Goal: Task Accomplishment & Management: Manage account settings

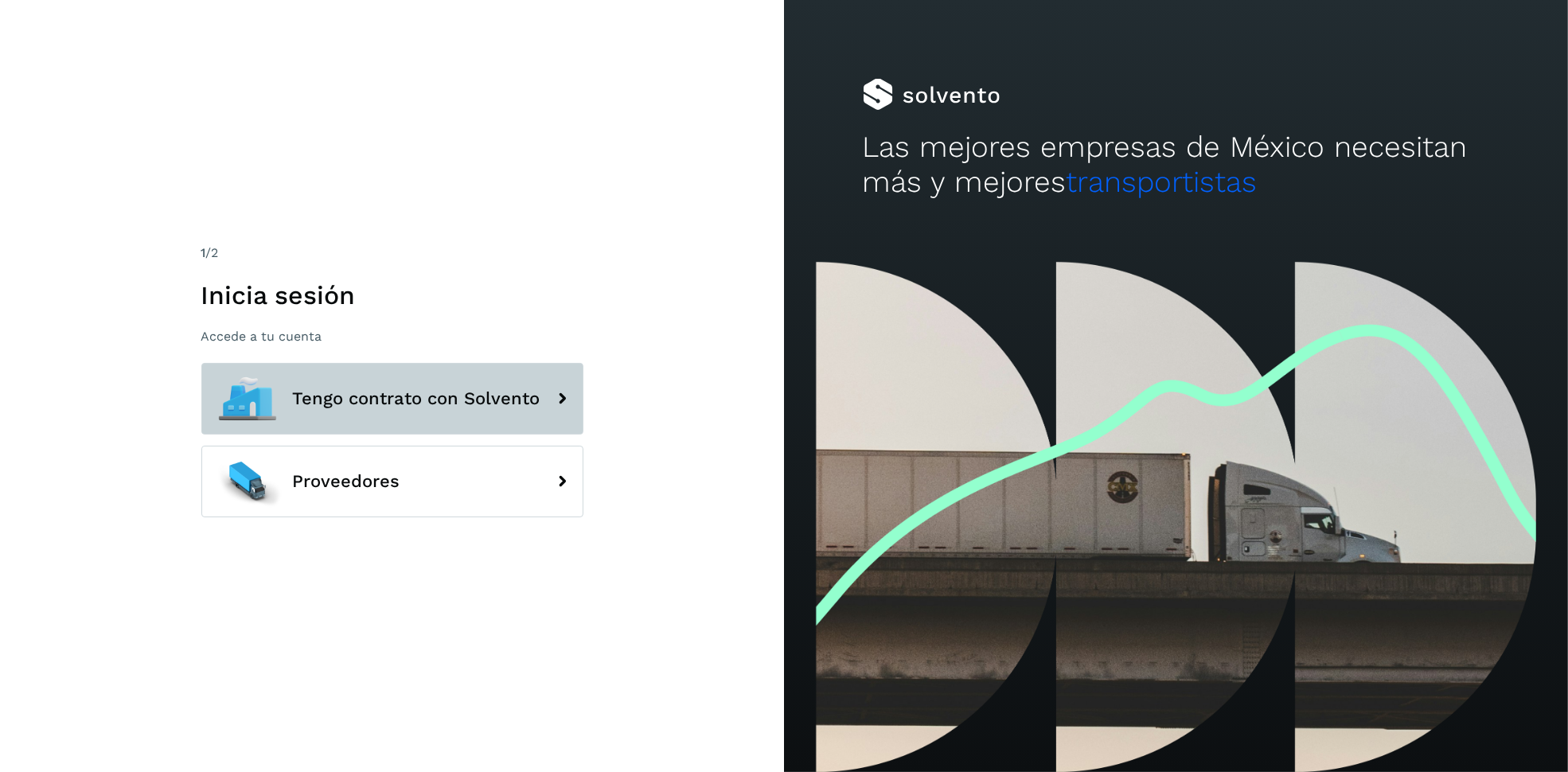
click at [515, 414] on button "Tengo contrato con Solvento" at bounding box center [392, 399] width 382 height 71
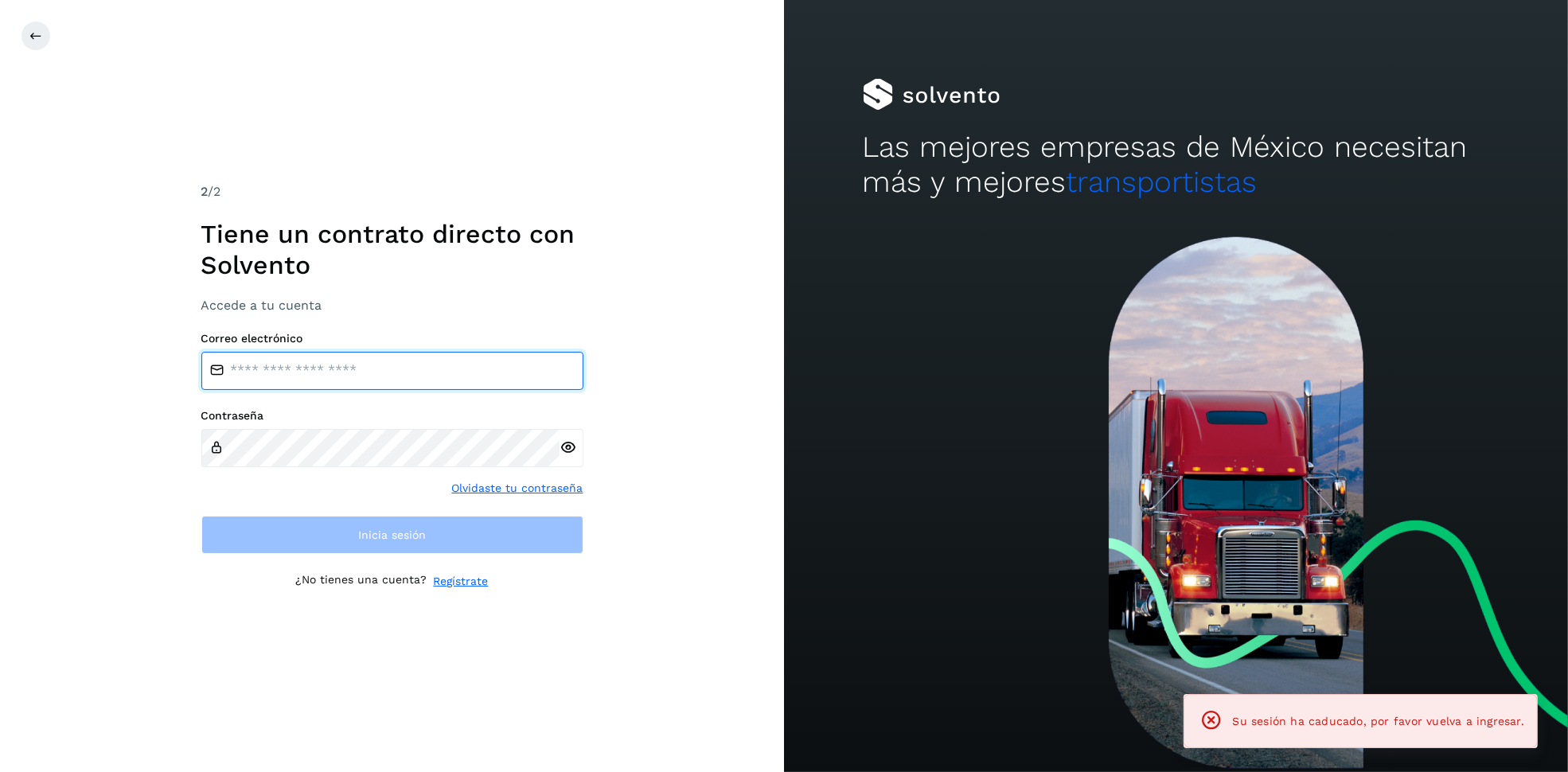
type input "**********"
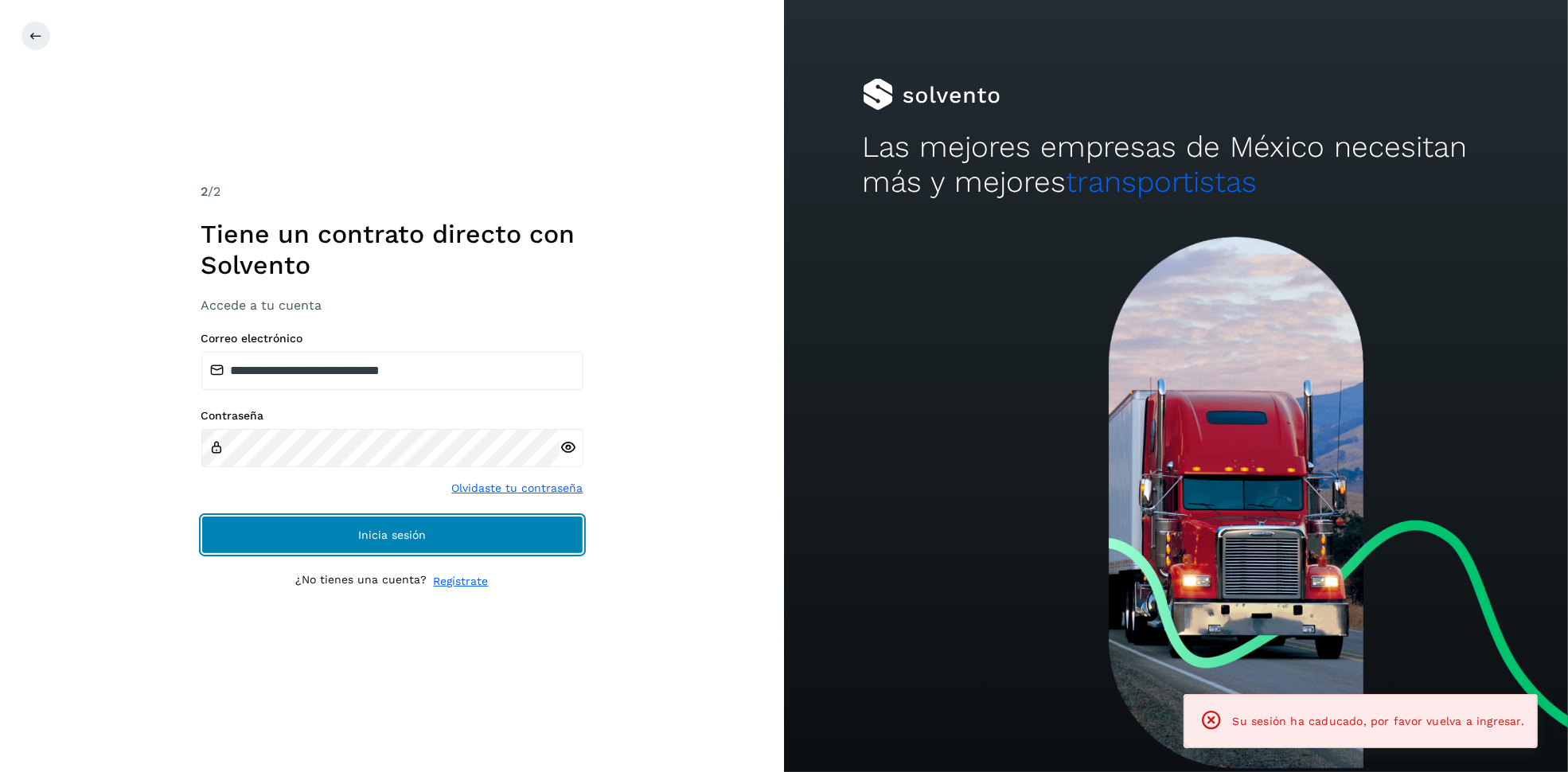
click at [497, 543] on button "Inicia sesión" at bounding box center [392, 535] width 382 height 38
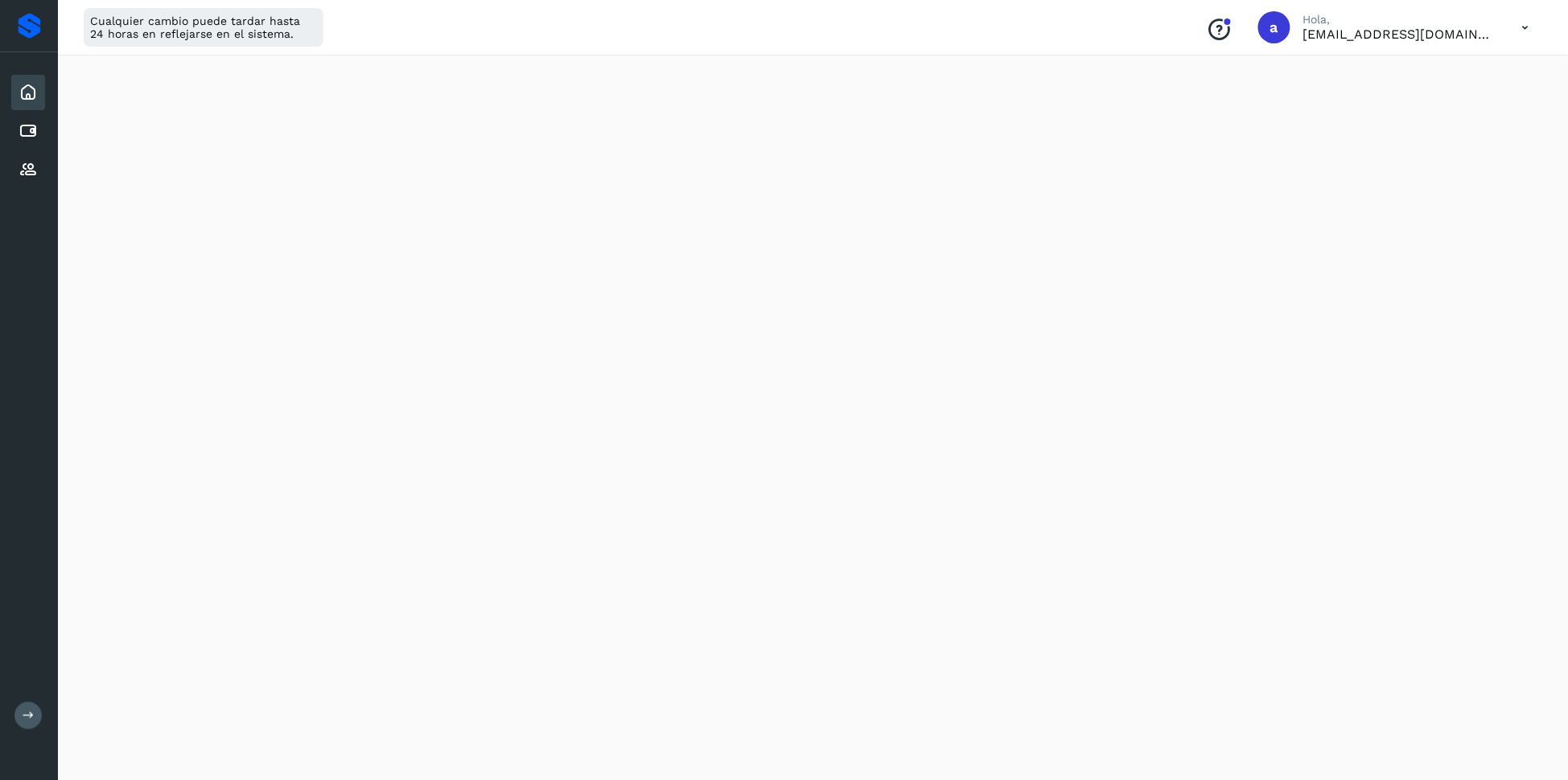
scroll to position [775, 0]
